Goal: Transaction & Acquisition: Subscribe to service/newsletter

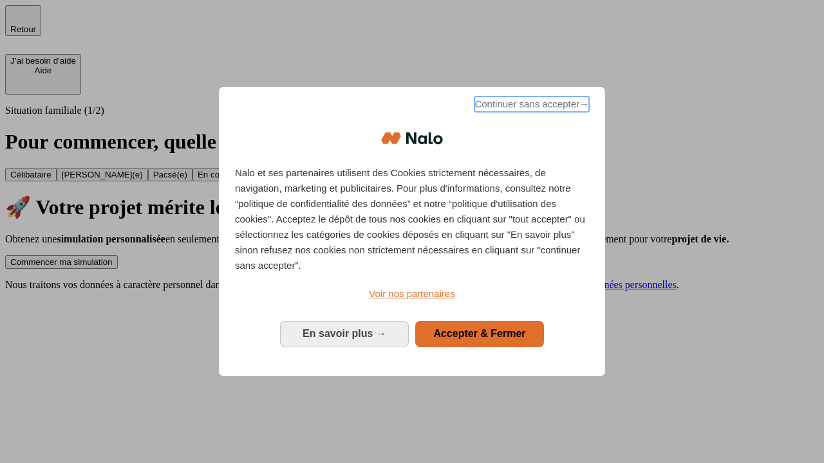
click at [530, 106] on span "Continuer sans accepter →" at bounding box center [531, 104] width 115 height 15
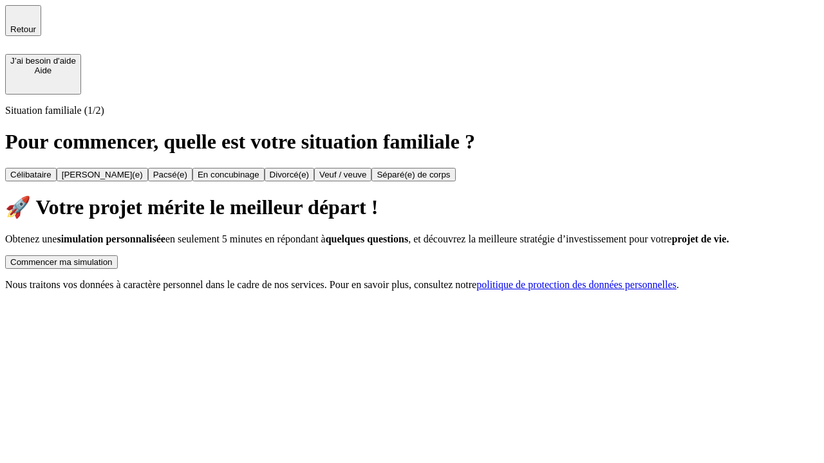
click at [113, 257] on div "Commencer ma simulation" at bounding box center [61, 262] width 102 height 10
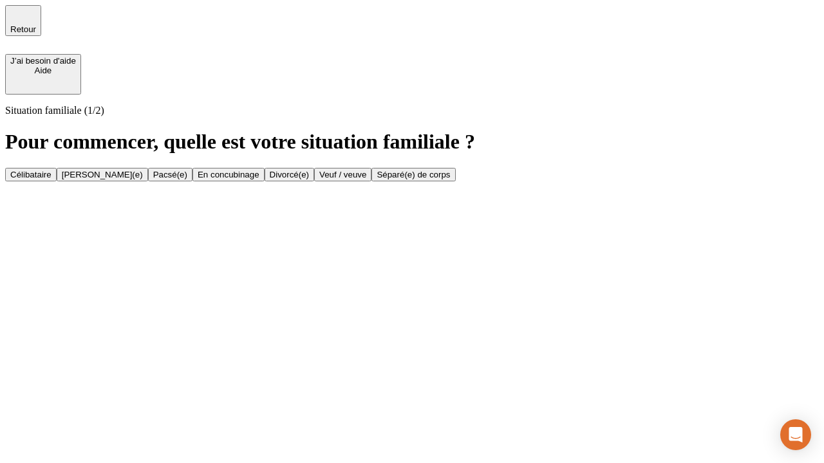
click at [259, 180] on div "En concubinage" at bounding box center [229, 175] width 62 height 10
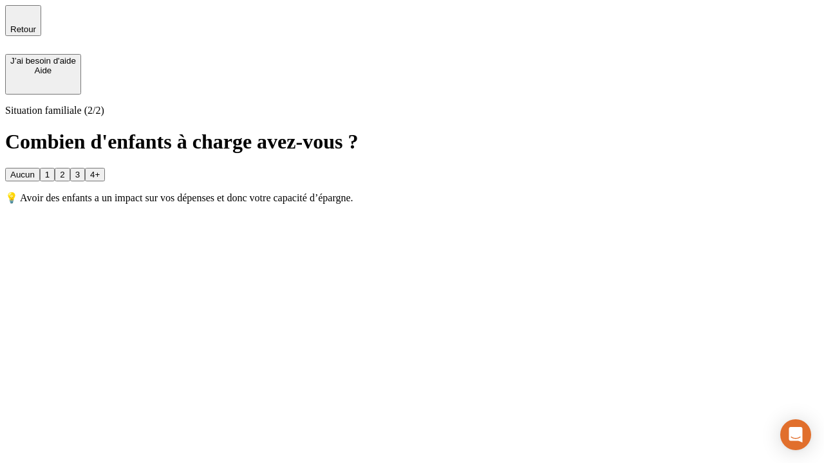
click at [64, 170] on div "2" at bounding box center [62, 175] width 5 height 10
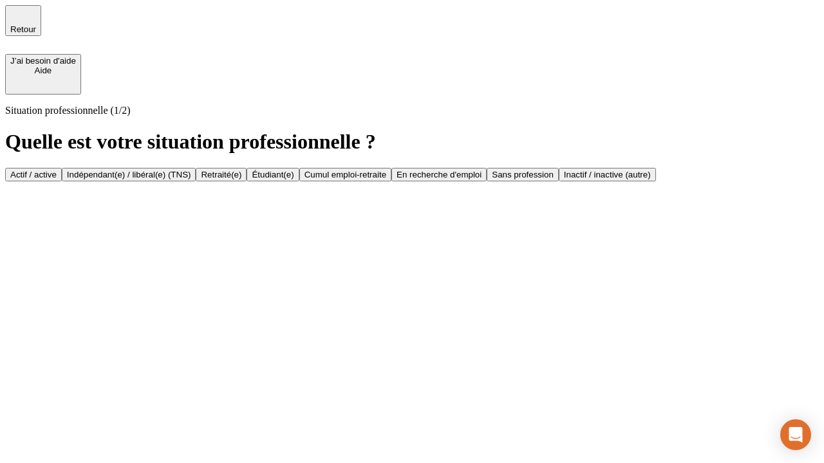
click at [191, 170] on div "Indépendant(e) / libéral(e) (TNS)" at bounding box center [129, 175] width 124 height 10
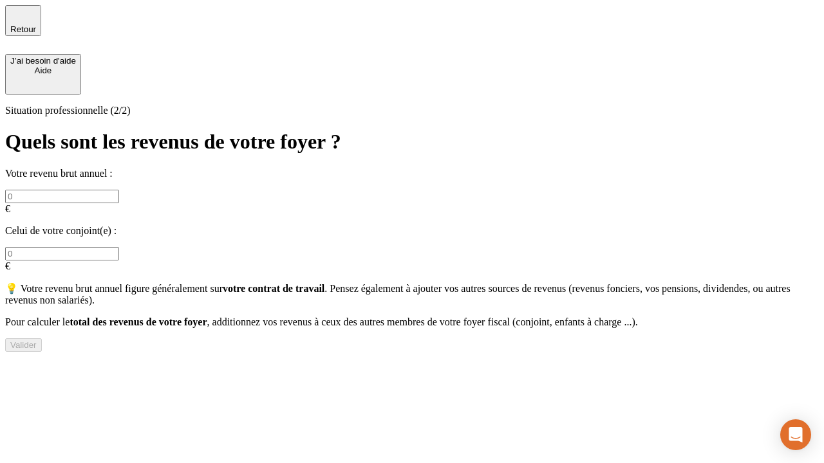
click at [119, 190] on input "text" at bounding box center [62, 197] width 114 height 14
type input "30 000"
click at [37, 343] on div "Valider" at bounding box center [23, 345] width 26 height 10
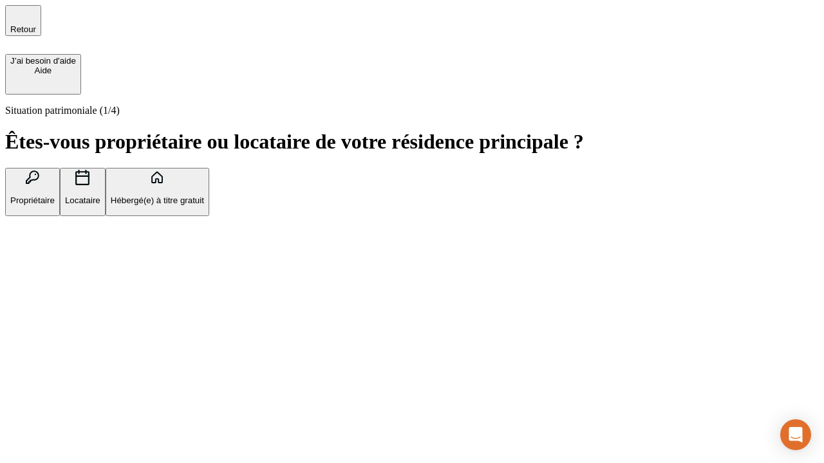
click at [100, 196] on p "Locataire" at bounding box center [82, 201] width 35 height 10
type input "1 000"
click at [100, 196] on p "Locataire" at bounding box center [82, 201] width 35 height 10
click at [37, 285] on div "Valider" at bounding box center [23, 280] width 26 height 10
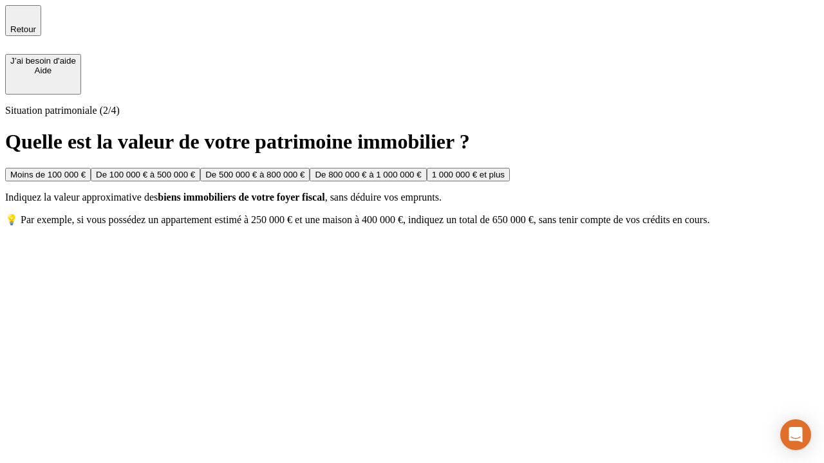
click at [86, 170] on div "Moins de 100 000 €" at bounding box center [47, 175] width 75 height 10
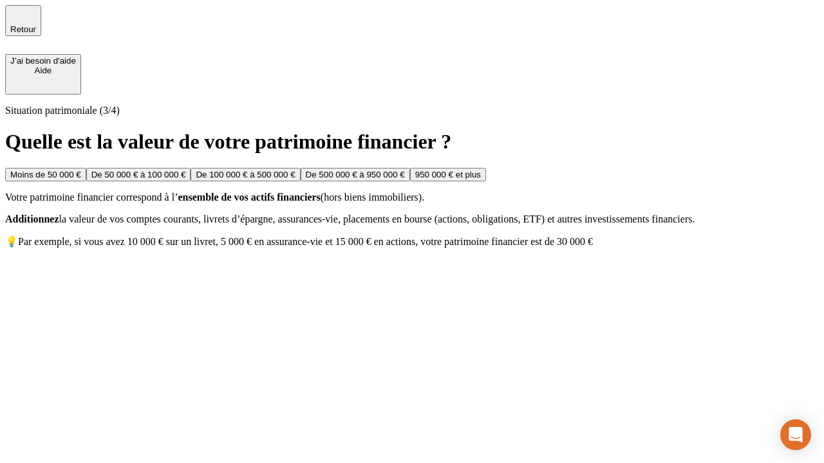
click at [81, 170] on div "Moins de 50 000 €" at bounding box center [45, 175] width 71 height 10
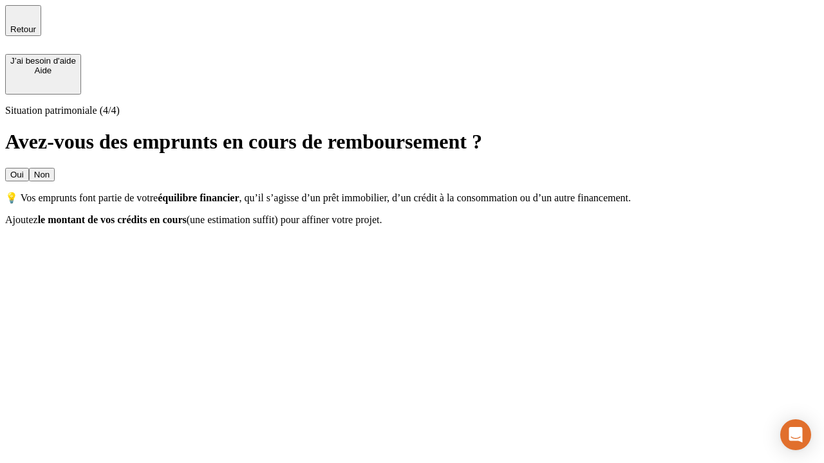
click at [50, 170] on div "Non" at bounding box center [41, 175] width 15 height 10
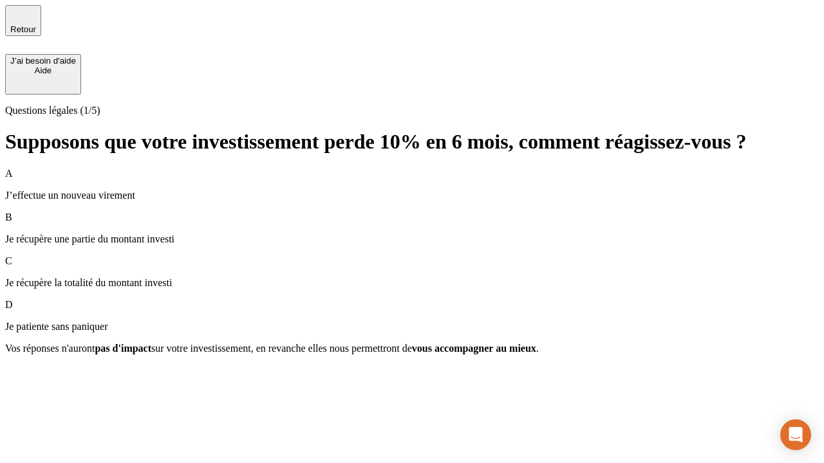
click at [412, 168] on div "A J’effectue un nouveau virement" at bounding box center [411, 184] width 813 height 33
click at [39, 376] on div "Suivant" at bounding box center [24, 372] width 28 height 10
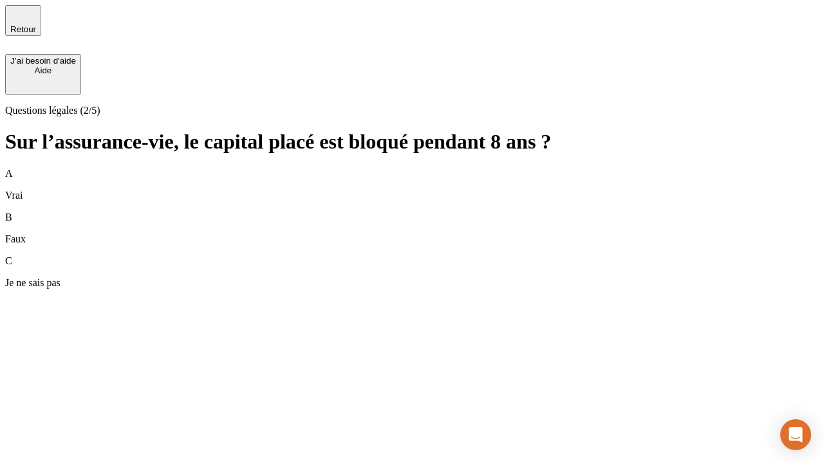
click at [412, 168] on div "A Vrai" at bounding box center [411, 184] width 813 height 33
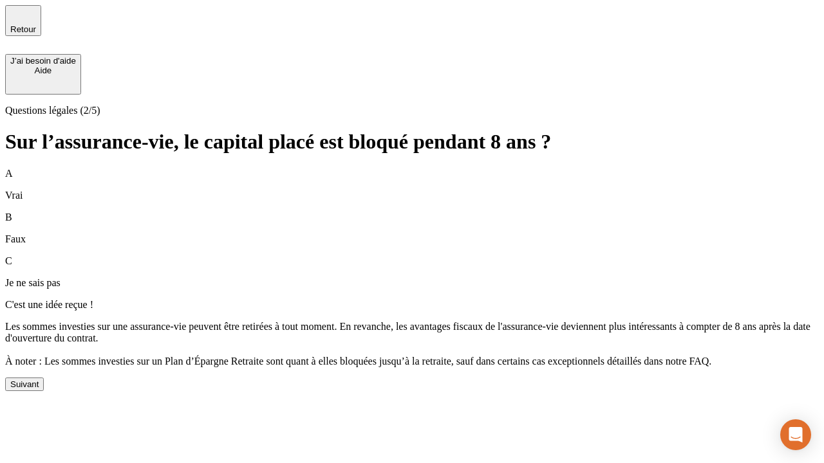
click at [39, 389] on div "Suivant" at bounding box center [24, 385] width 28 height 10
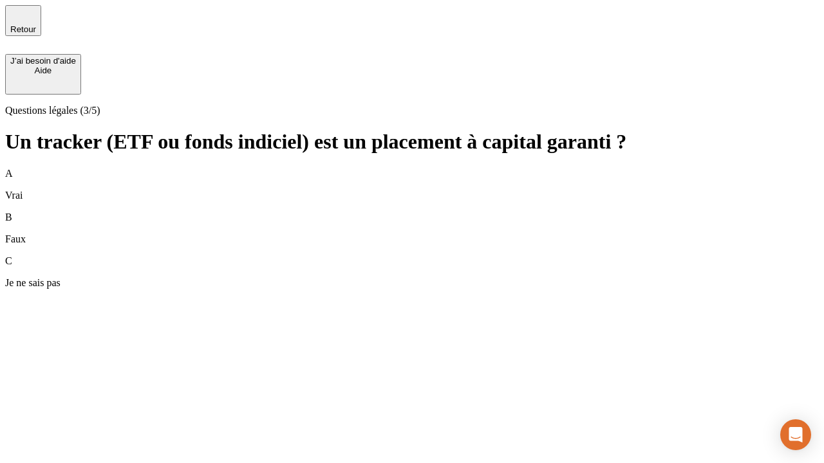
click at [412, 168] on div "A Vrai" at bounding box center [411, 184] width 813 height 33
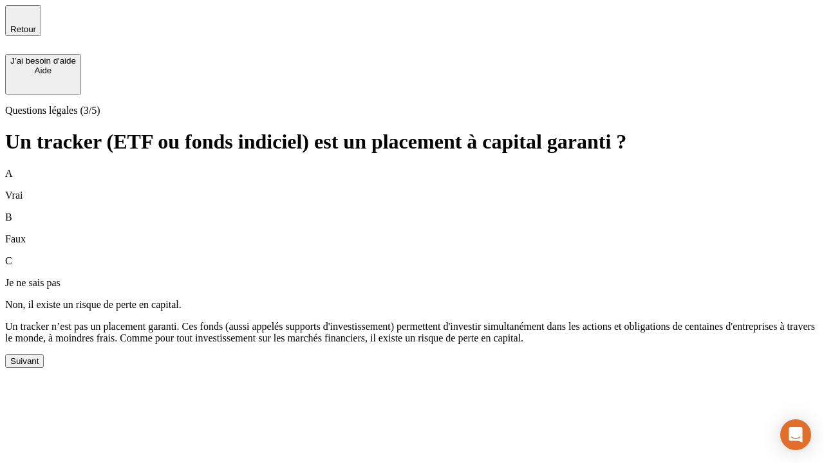
click at [39, 366] on div "Suivant" at bounding box center [24, 362] width 28 height 10
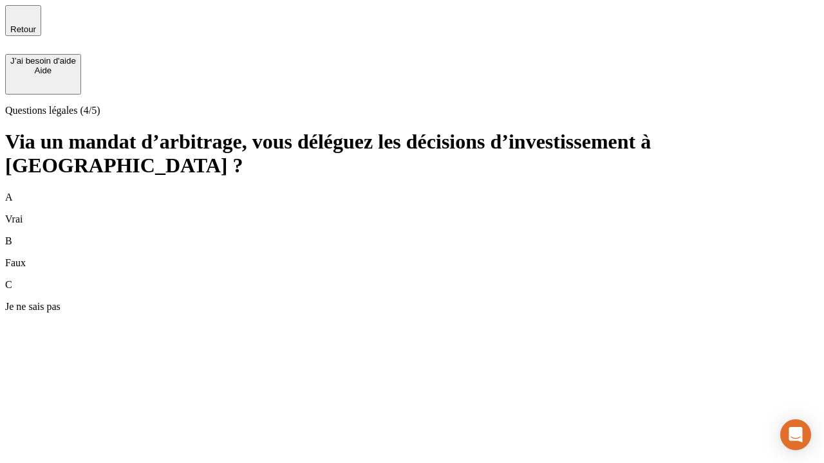
click at [412, 192] on div "A Vrai" at bounding box center [411, 208] width 813 height 33
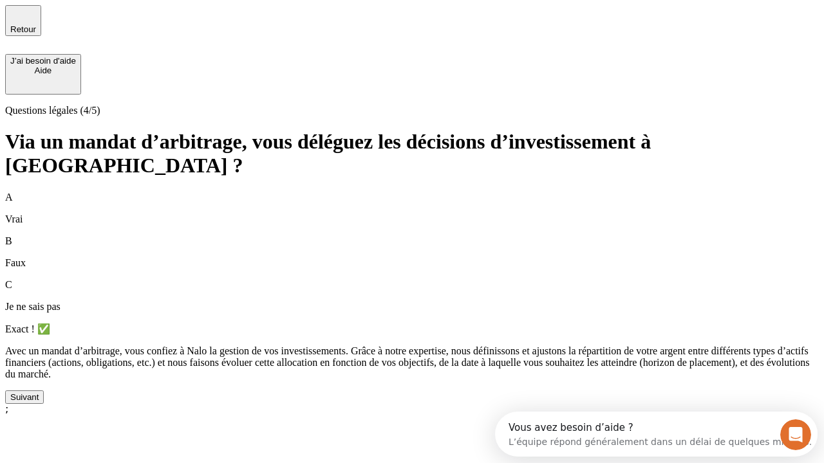
click at [39, 402] on div "Suivant" at bounding box center [24, 398] width 28 height 10
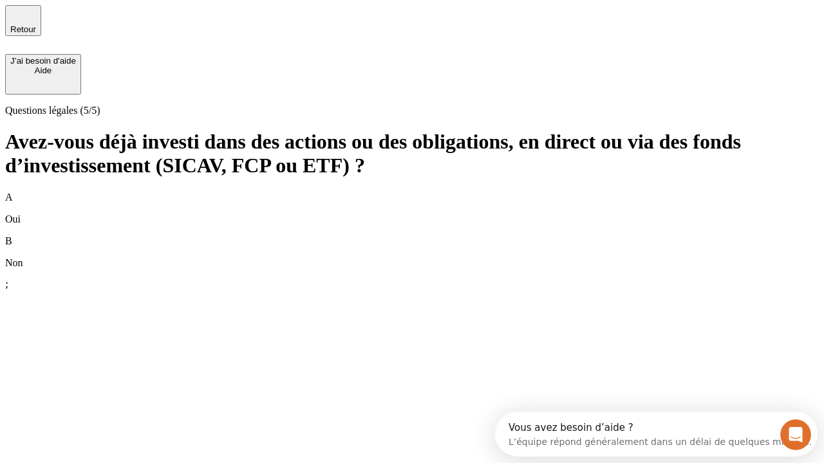
click at [412, 236] on div "B Non" at bounding box center [411, 252] width 813 height 33
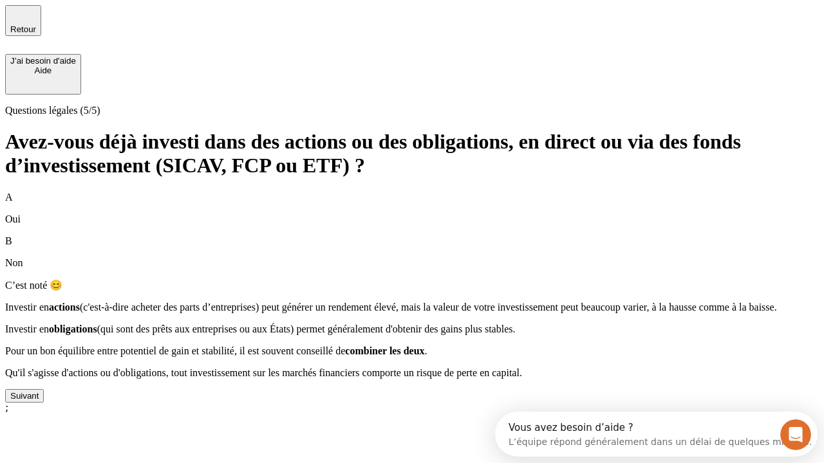
click at [39, 401] on div "Suivant" at bounding box center [24, 396] width 28 height 10
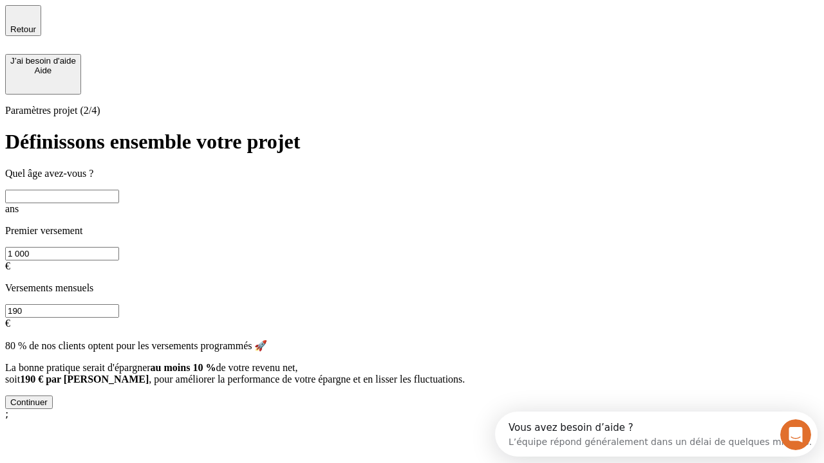
click at [119, 190] on input "text" at bounding box center [62, 197] width 114 height 14
type input "40"
click at [119, 247] on input "1 000" at bounding box center [62, 254] width 114 height 14
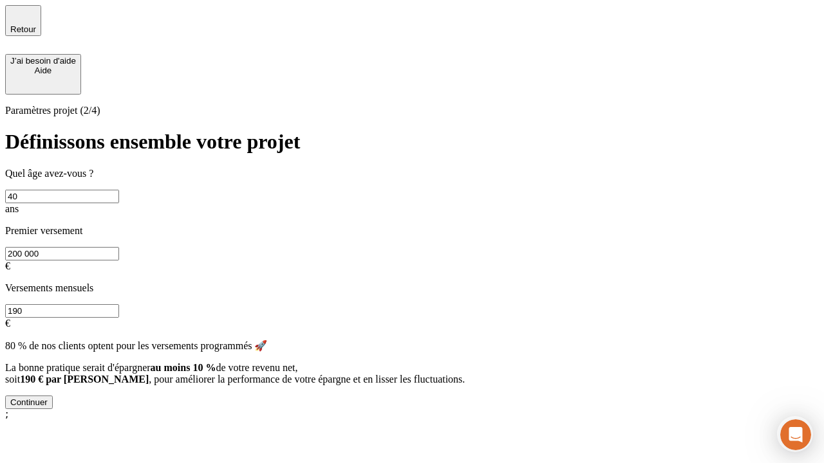
type input "200 000"
click at [119, 304] on input "190" at bounding box center [62, 311] width 114 height 14
type input "640"
click at [48, 407] on div "Continuer" at bounding box center [28, 403] width 37 height 10
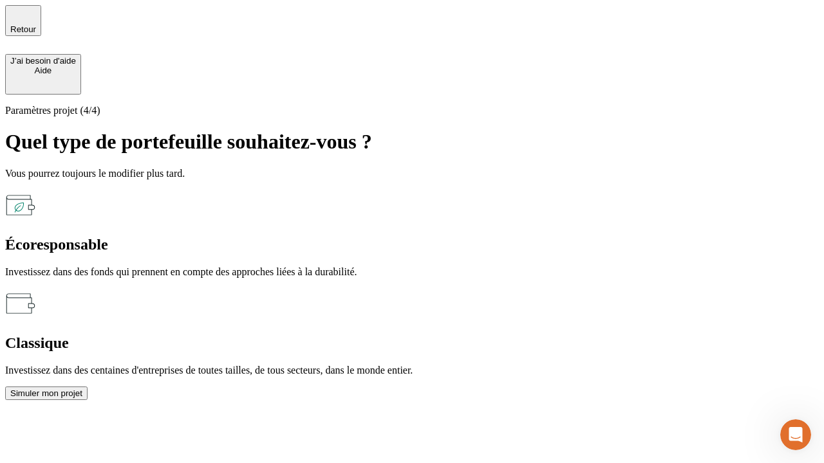
click at [551, 335] on div "Classique" at bounding box center [411, 343] width 813 height 17
click at [82, 389] on div "Simuler mon projet" at bounding box center [46, 394] width 72 height 10
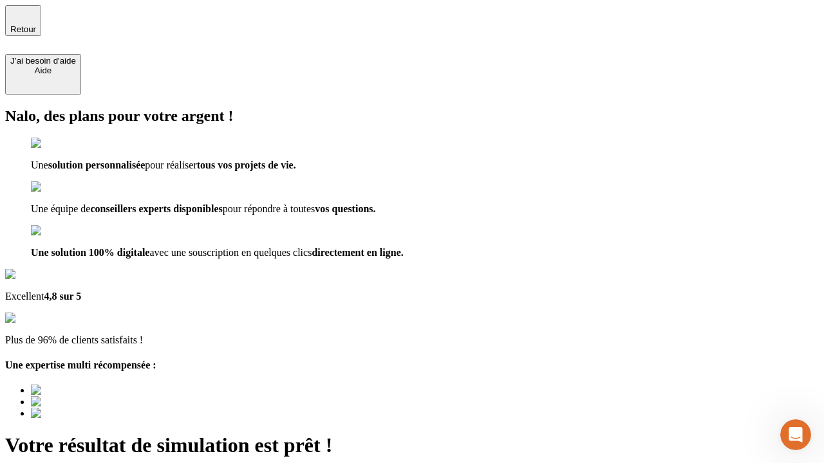
type input "[EMAIL_ADDRESS][DOMAIN_NAME]"
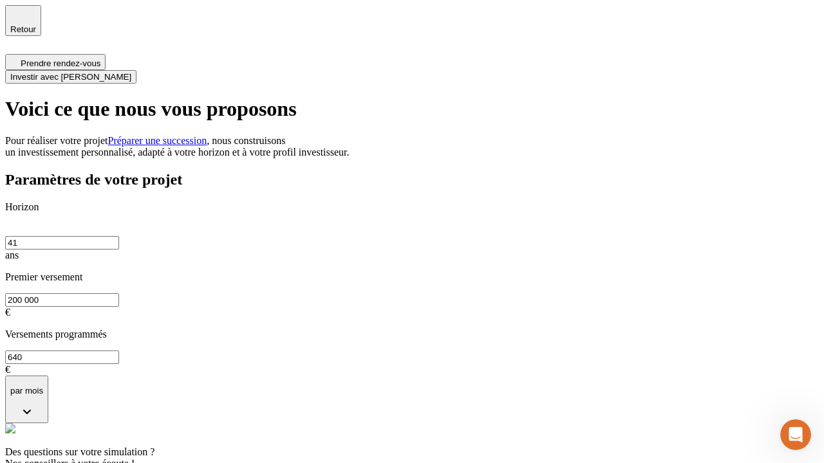
click at [131, 72] on span "Investir avec [PERSON_NAME]" at bounding box center [70, 77] width 121 height 10
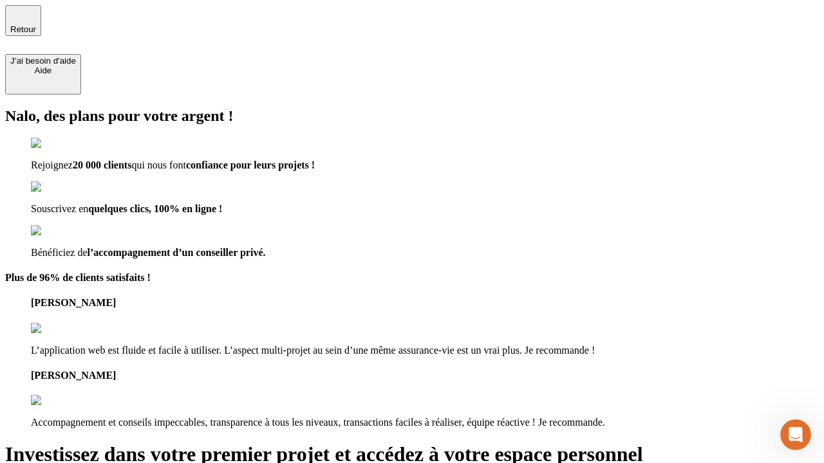
type input "[EMAIL_ADDRESS][DOMAIN_NAME]"
